Goal: Task Accomplishment & Management: Manage account settings

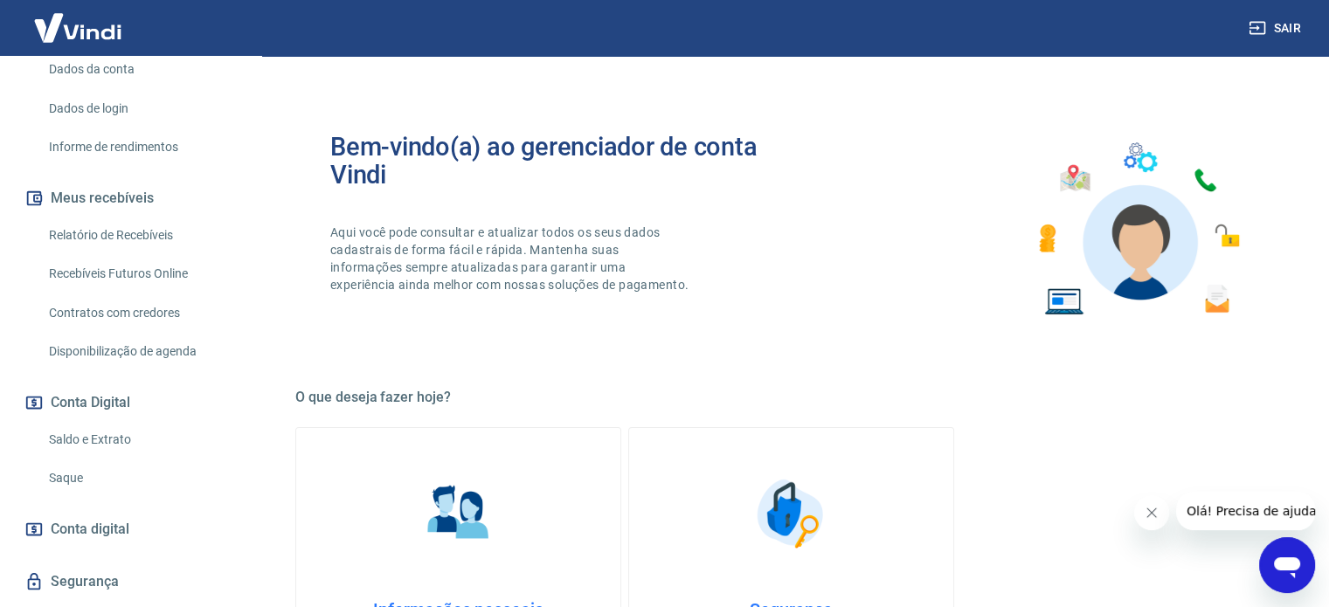
scroll to position [262, 0]
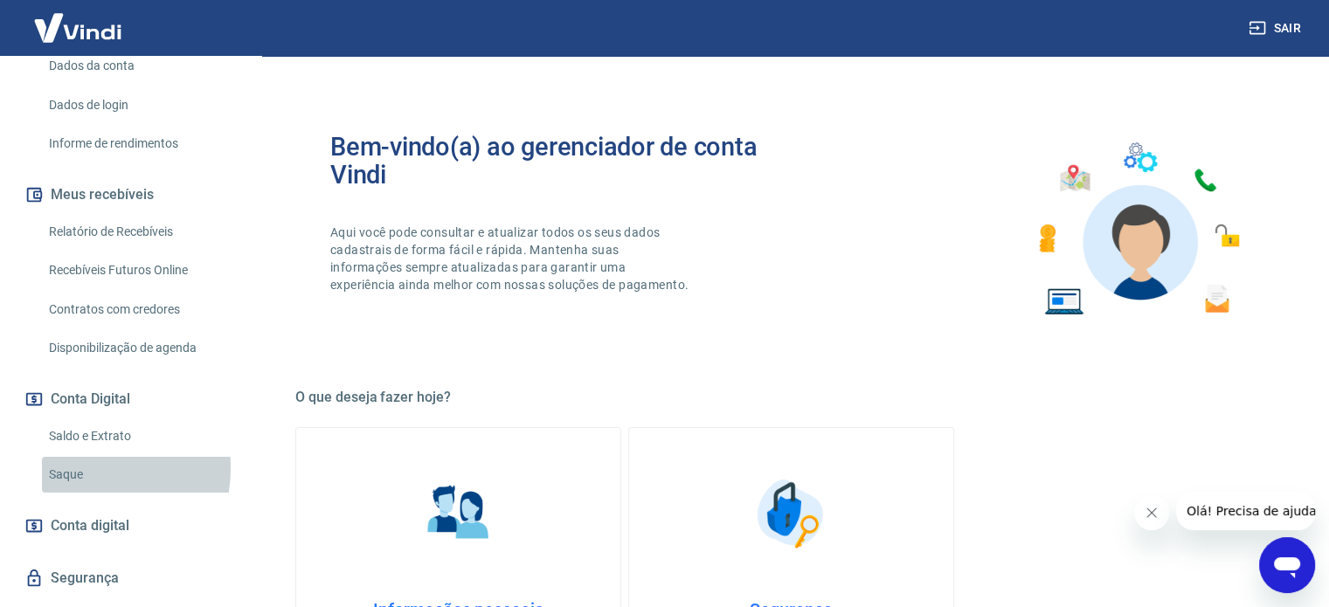
click at [84, 468] on link "Saque" at bounding box center [141, 475] width 198 height 36
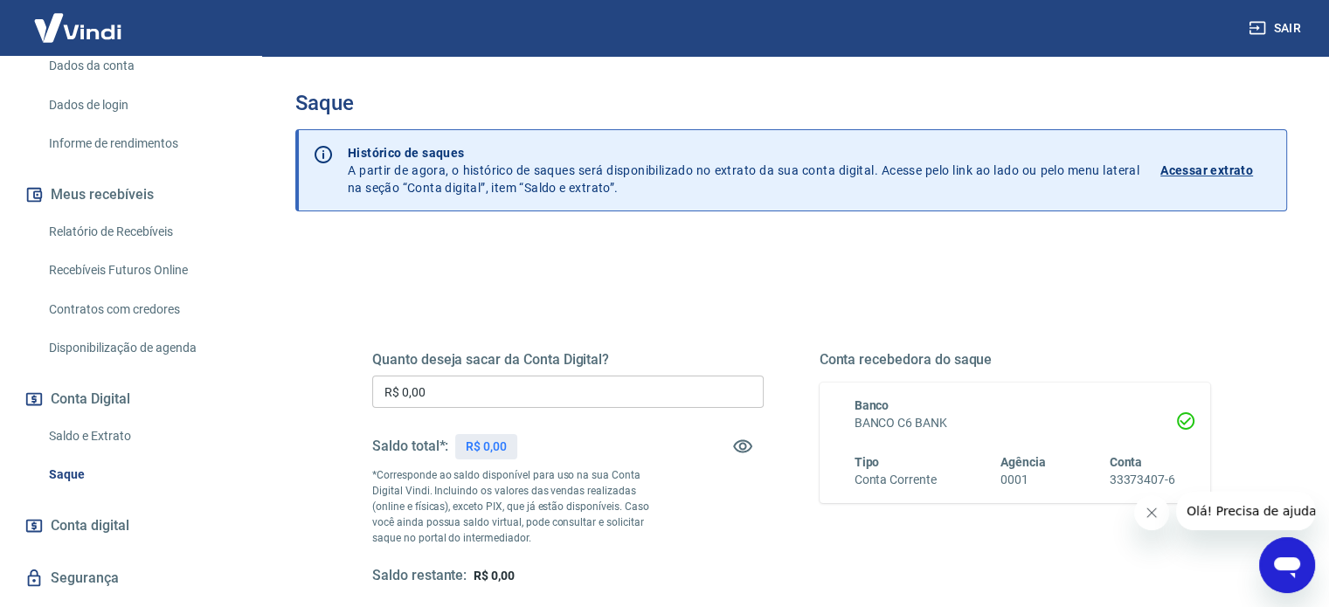
click at [524, 403] on input "R$ 0,00" at bounding box center [568, 392] width 392 height 32
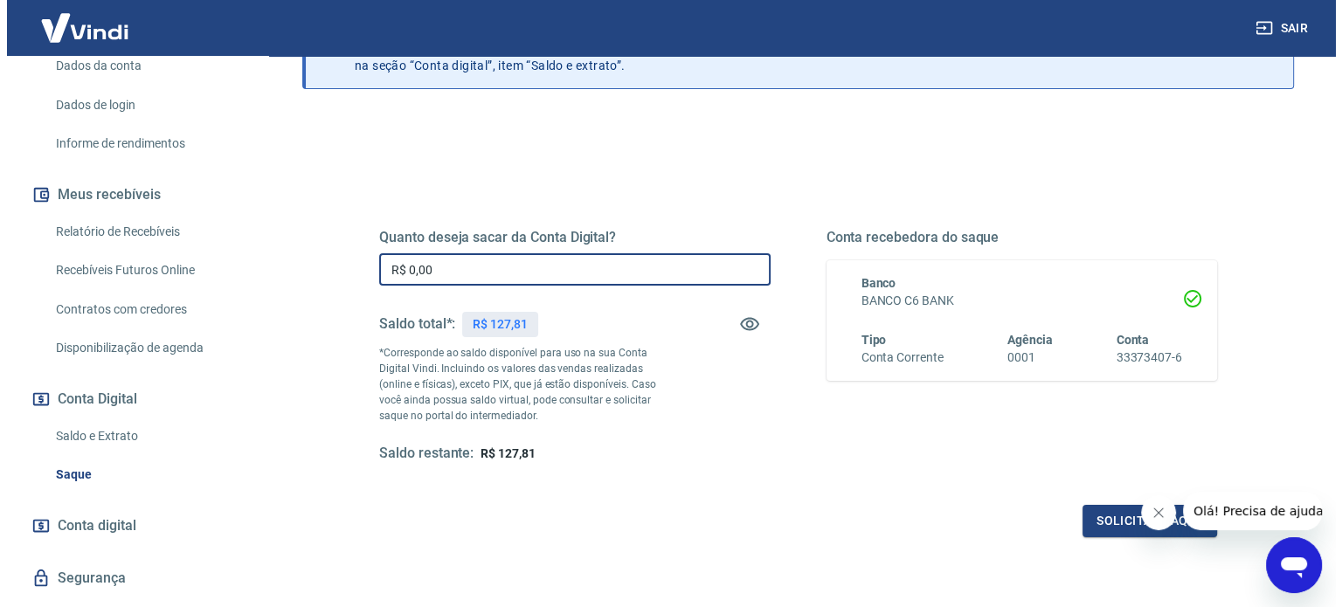
scroll to position [80, 0]
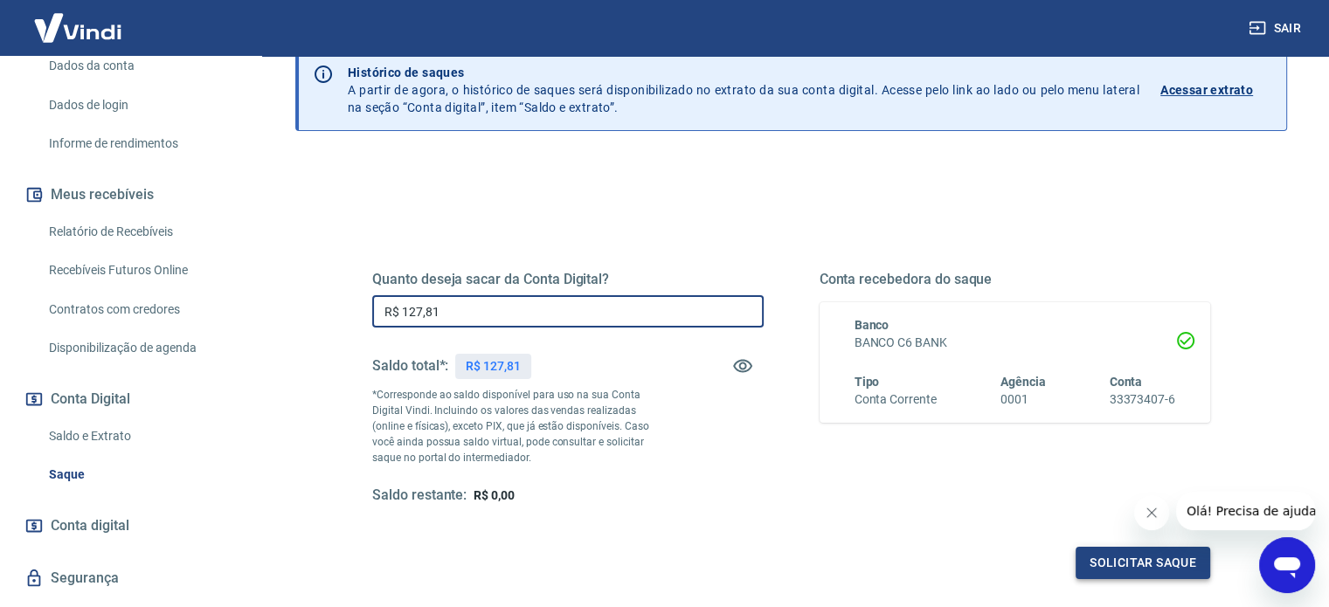
type input "R$ 127,81"
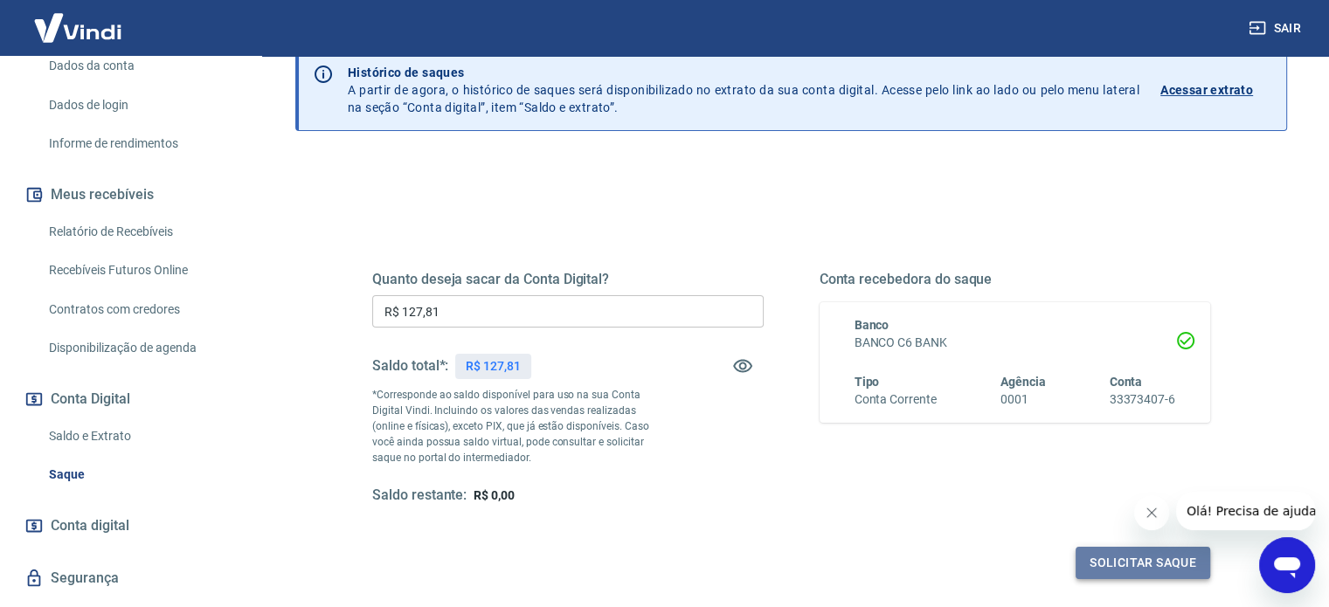
click at [1175, 563] on button "Solicitar saque" at bounding box center [1143, 563] width 135 height 32
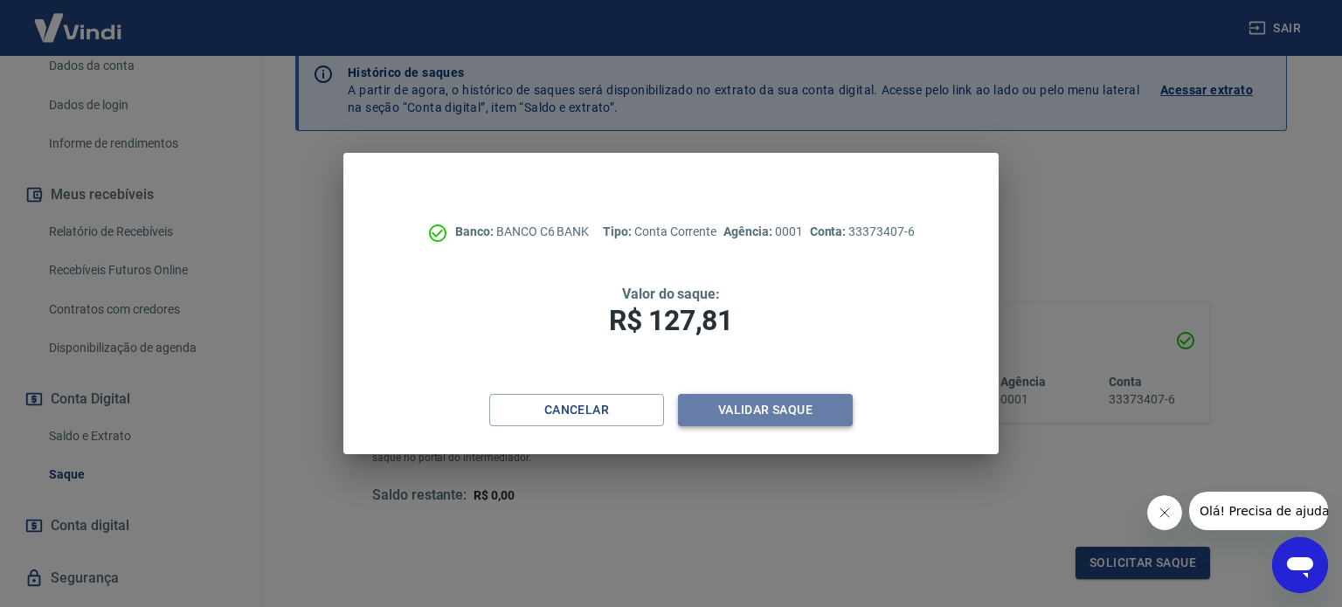
click at [804, 411] on button "Validar saque" at bounding box center [765, 410] width 175 height 32
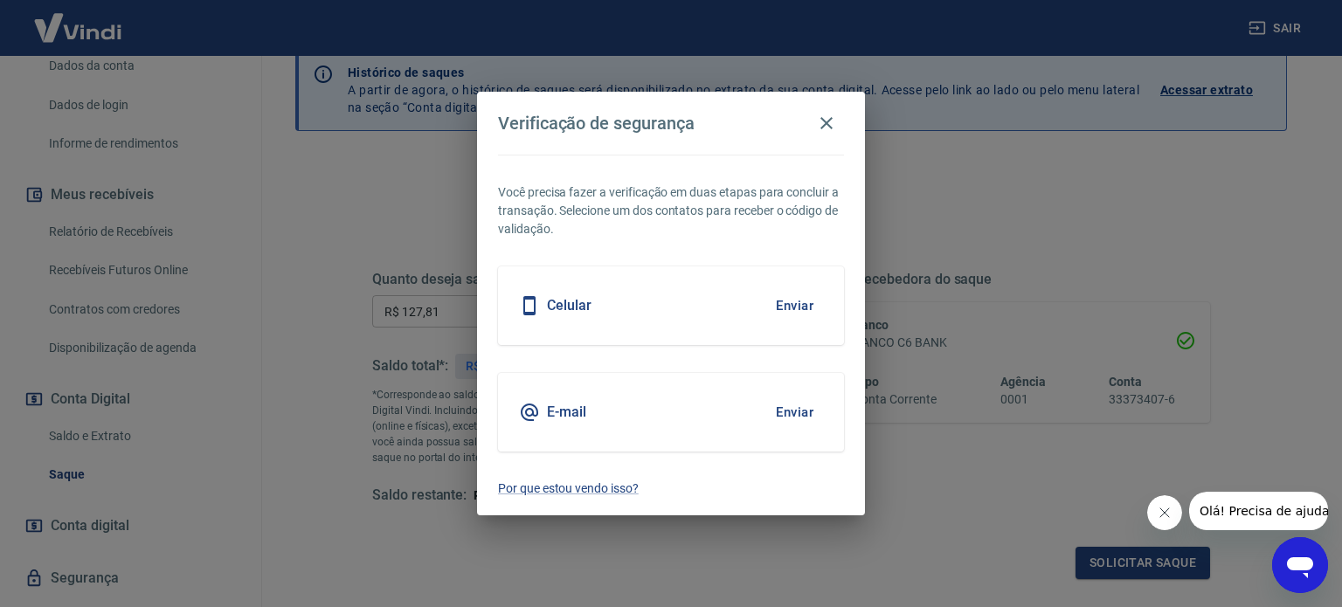
click at [778, 309] on button "Enviar" at bounding box center [794, 306] width 57 height 37
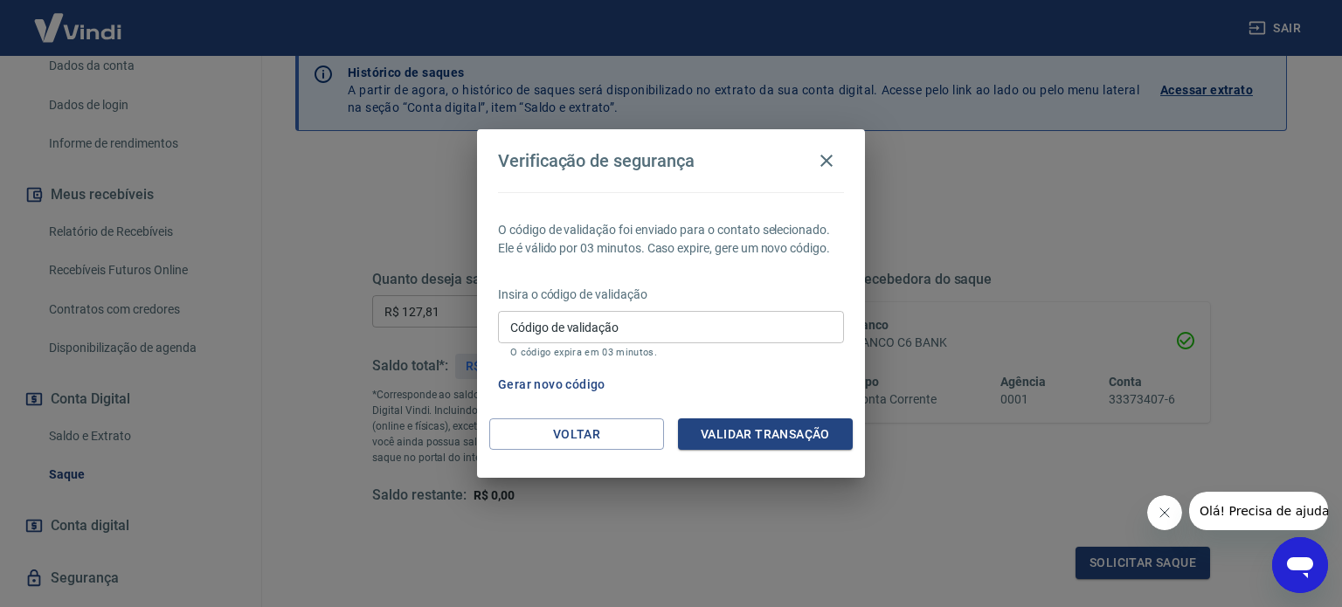
click at [726, 326] on input "Código de validação" at bounding box center [671, 327] width 346 height 32
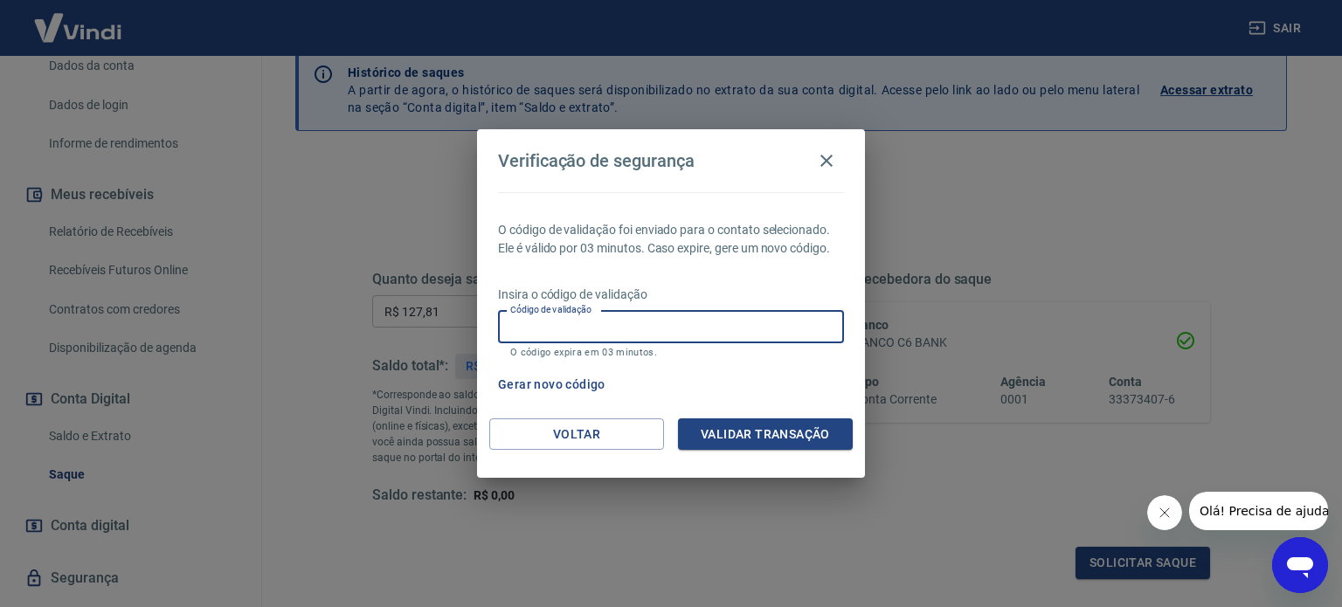
click at [726, 326] on input "Código de validação" at bounding box center [671, 327] width 346 height 32
type input "594581"
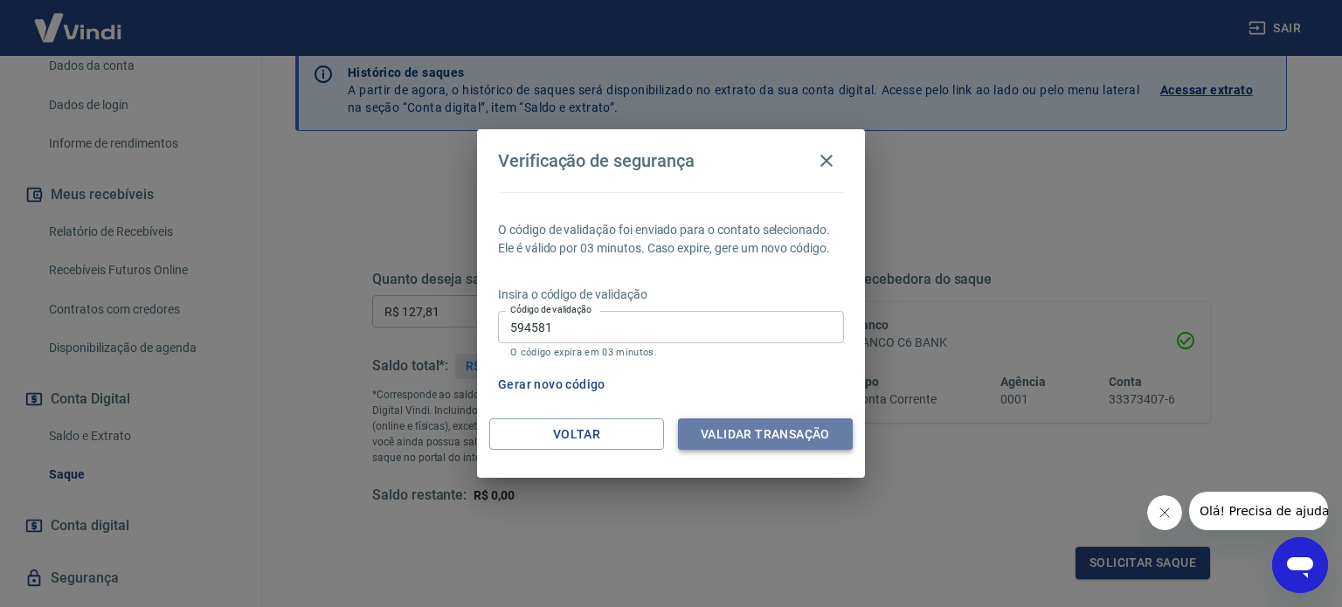
click at [732, 432] on button "Validar transação" at bounding box center [765, 435] width 175 height 32
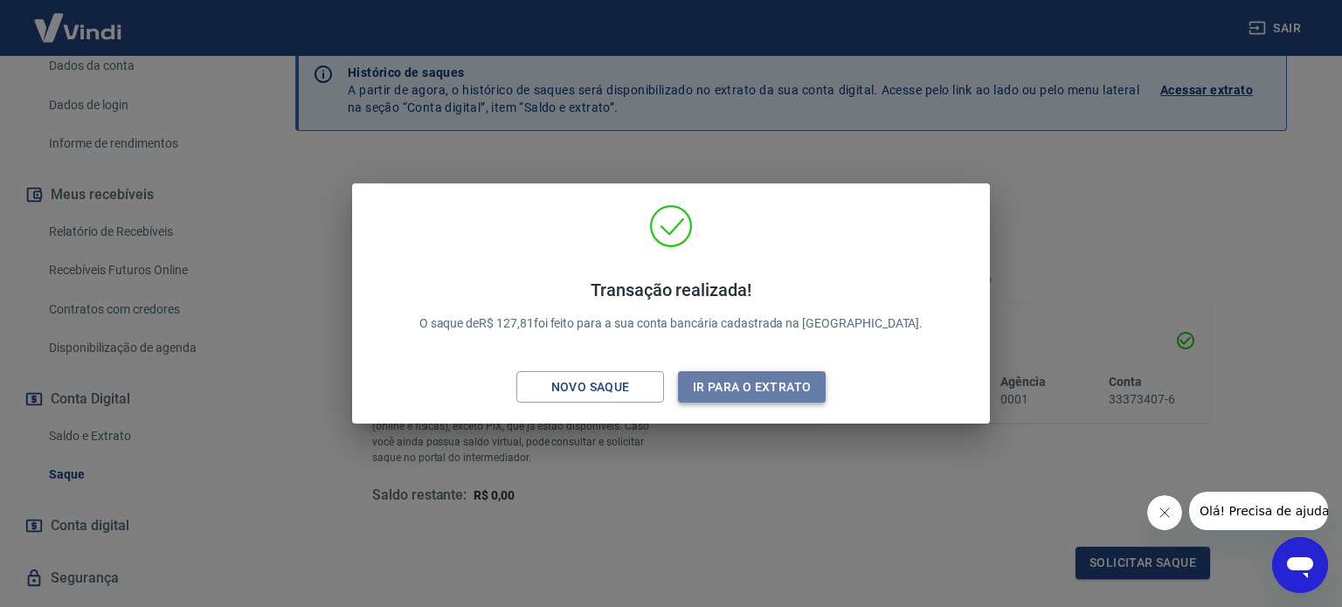
click at [721, 392] on button "Ir para o extrato" at bounding box center [752, 387] width 148 height 32
